Goal: Navigation & Orientation: Go to known website

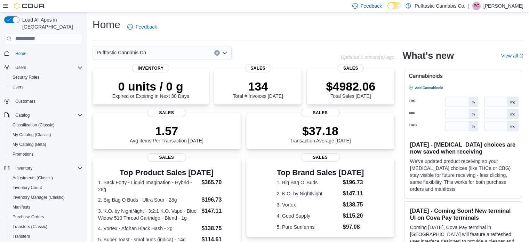
scroll to position [162, 0]
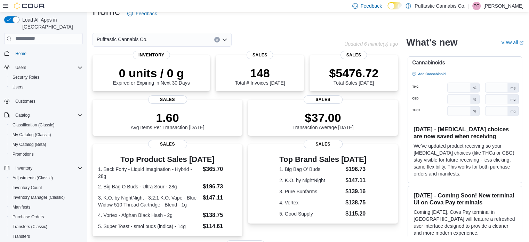
scroll to position [155, 0]
